Goal: Task Accomplishment & Management: Complete application form

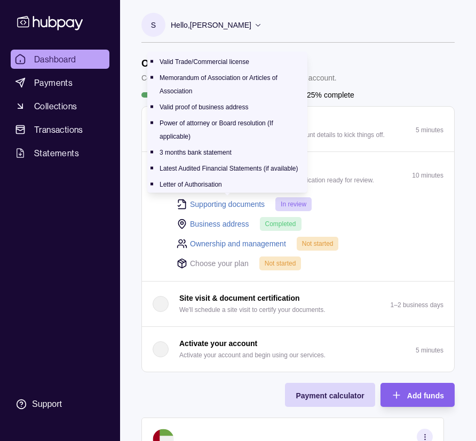
click at [244, 204] on link "Supporting documents" at bounding box center [227, 204] width 75 height 12
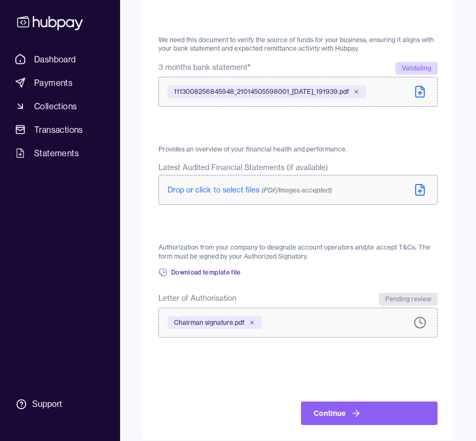
scroll to position [577, 0]
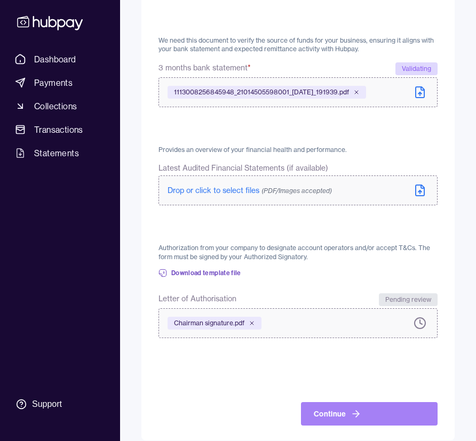
click at [365, 404] on button "Continue" at bounding box center [369, 413] width 137 height 23
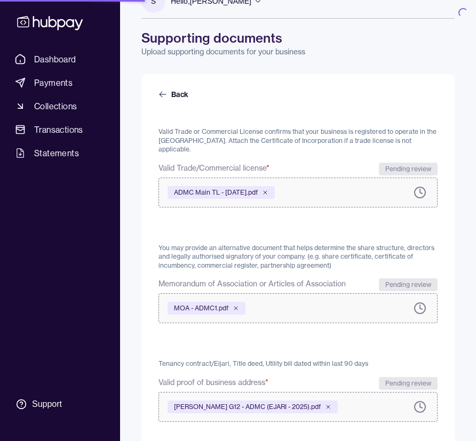
scroll to position [10, 0]
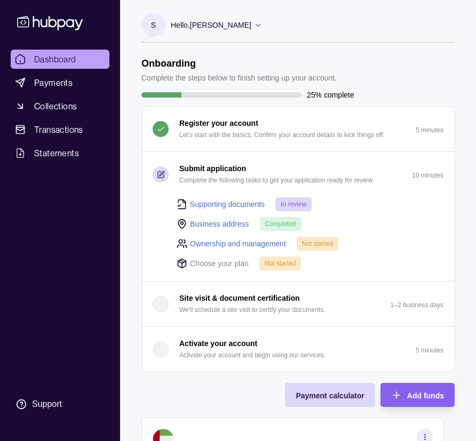
click at [182, 265] on icon at bounding box center [182, 266] width 0 height 4
click at [182, 260] on icon at bounding box center [182, 263] width 11 height 11
click at [250, 243] on link "Ownership and management" at bounding box center [238, 244] width 96 height 12
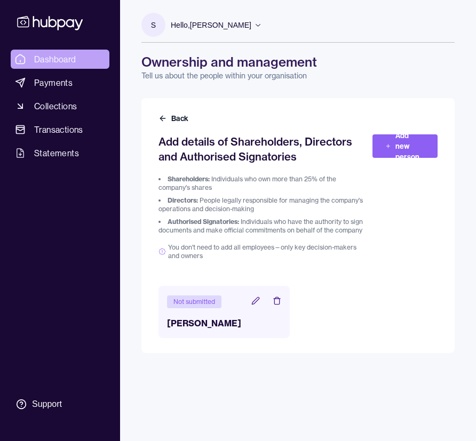
click at [75, 62] on span "Dashboard" at bounding box center [55, 59] width 42 height 13
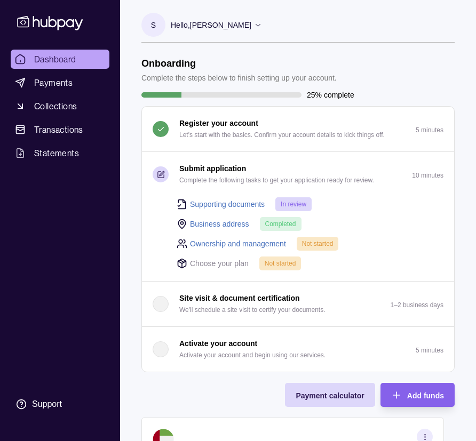
click at [241, 206] on link "Supporting documents" at bounding box center [227, 204] width 75 height 12
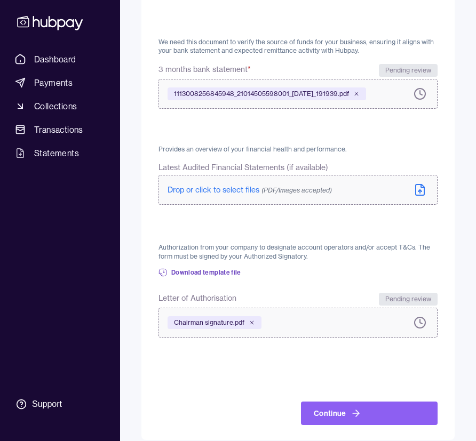
scroll to position [575, 0]
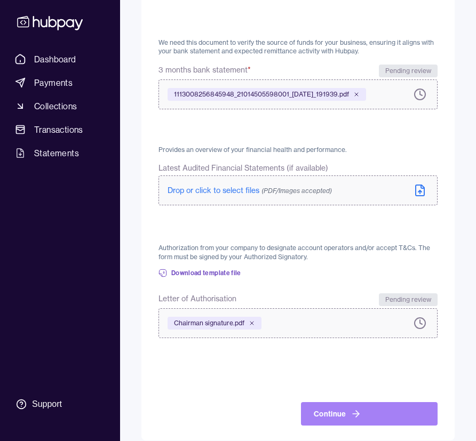
click at [324, 402] on button "Continue" at bounding box center [369, 413] width 137 height 23
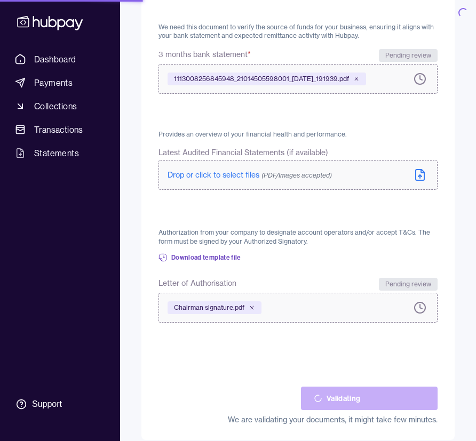
scroll to position [589, 0]
